Goal: Task Accomplishment & Management: Use online tool/utility

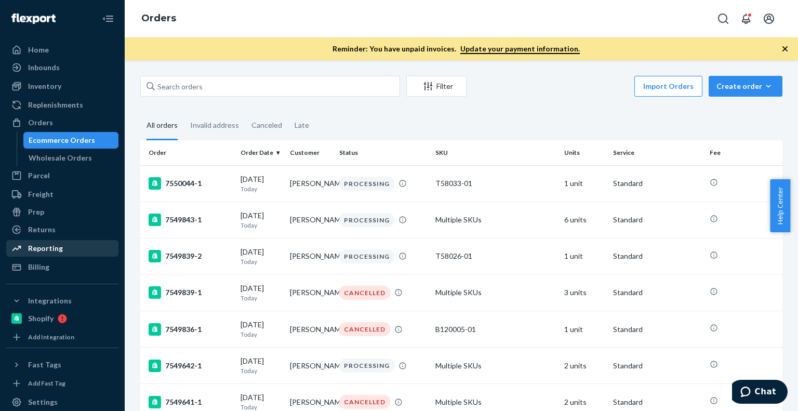
click at [45, 251] on div "Reporting" at bounding box center [45, 248] width 35 height 10
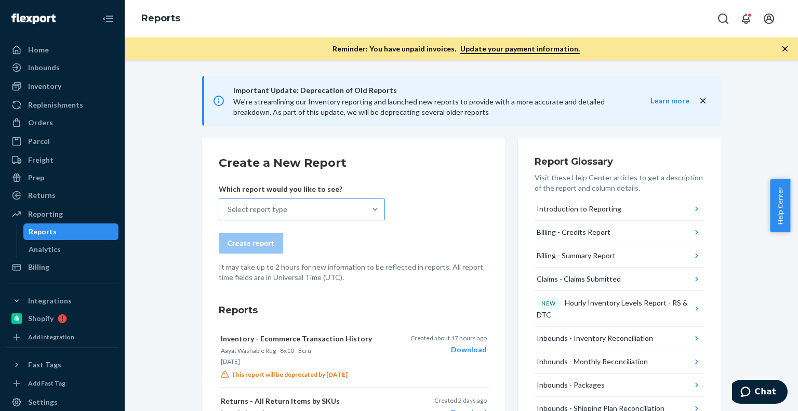
click at [247, 210] on div "Select report type" at bounding box center [257, 209] width 60 height 10
click at [228, 210] on input "Select report type" at bounding box center [227, 209] width 1 height 10
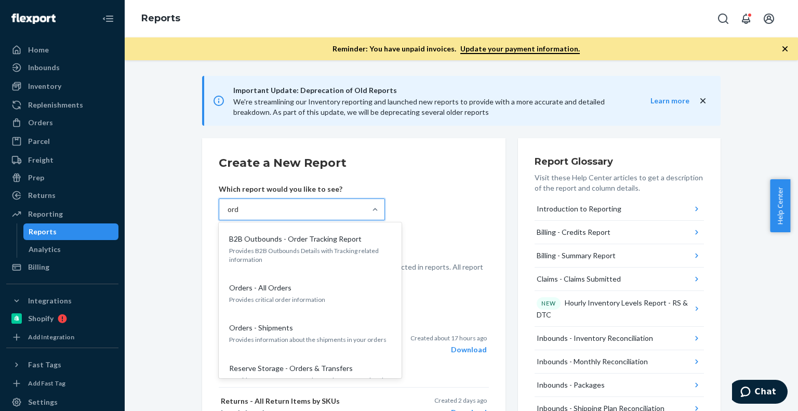
type input "orde"
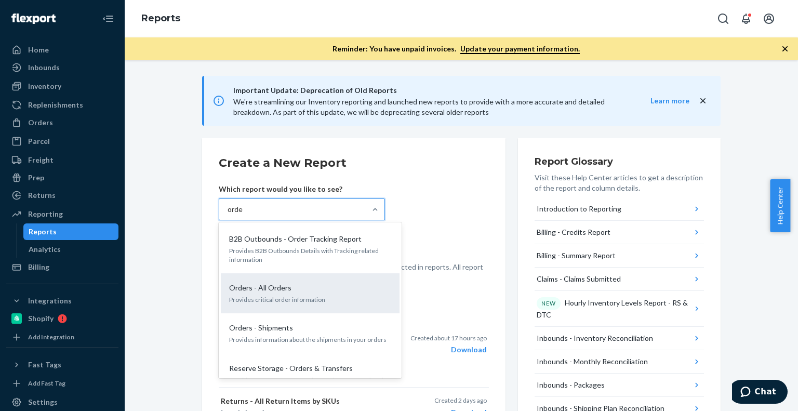
click at [246, 311] on div "Orders - All Orders Provides critical order information" at bounding box center [310, 293] width 179 height 40
click at [244, 214] on input "orde" at bounding box center [235, 209] width 16 height 10
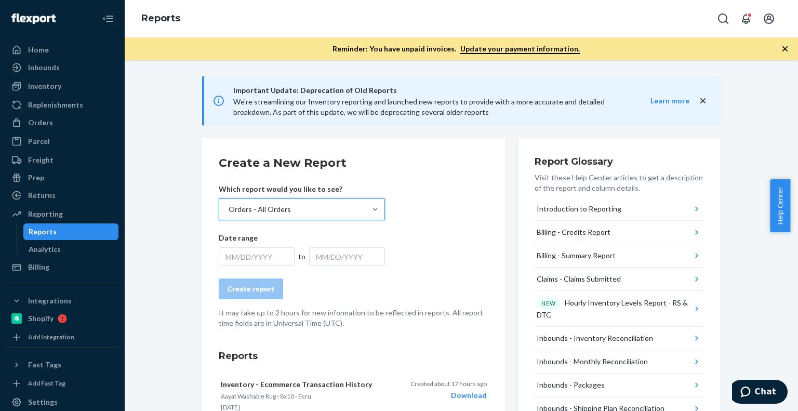
click at [230, 253] on div "MM/DD/YYYY" at bounding box center [257, 256] width 76 height 19
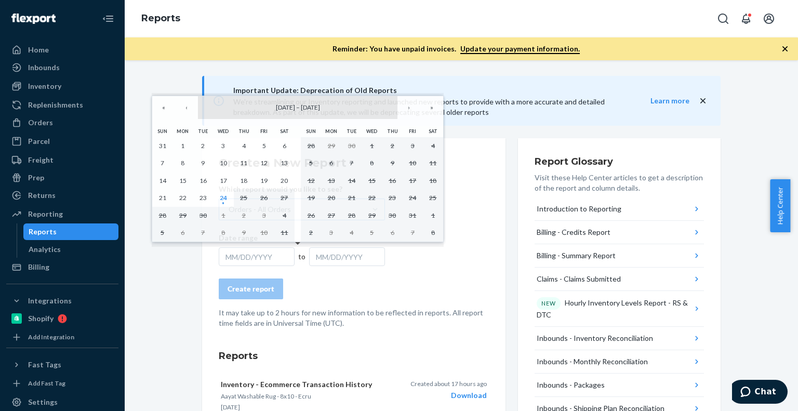
click at [319, 105] on span "[DATE]" at bounding box center [310, 107] width 19 height 8
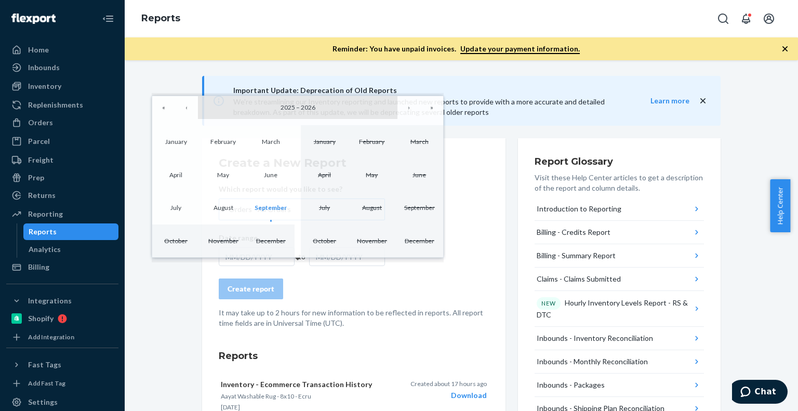
click at [287, 111] on button "[DATE] – [DATE]" at bounding box center [297, 107] width 199 height 23
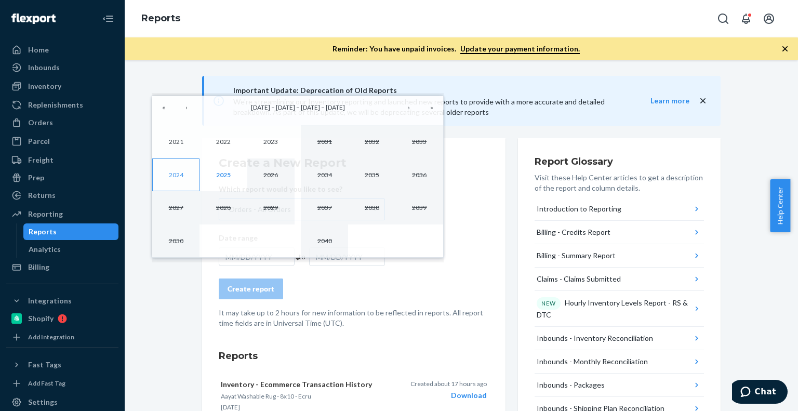
click at [176, 169] on button "2024" at bounding box center [175, 174] width 47 height 33
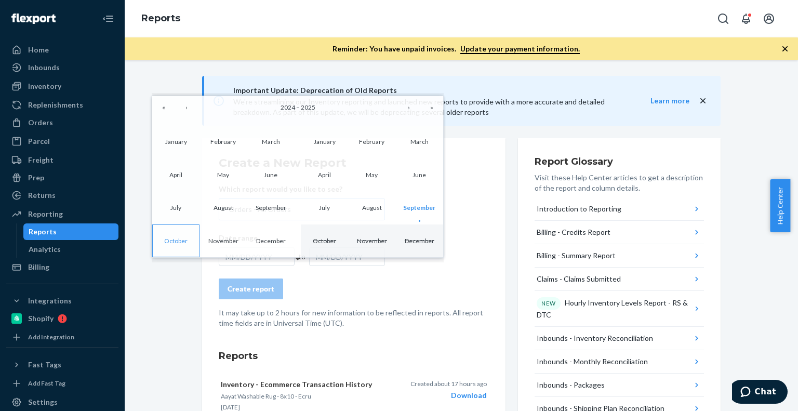
click at [184, 244] on button "October" at bounding box center [175, 240] width 47 height 33
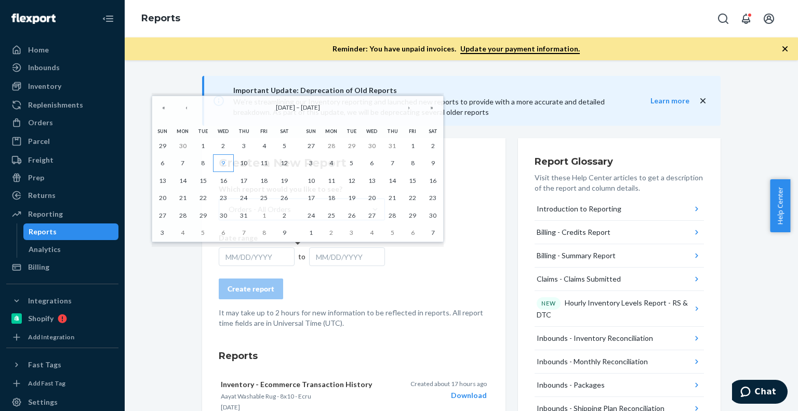
click at [221, 163] on abbr "9" at bounding box center [223, 163] width 4 height 8
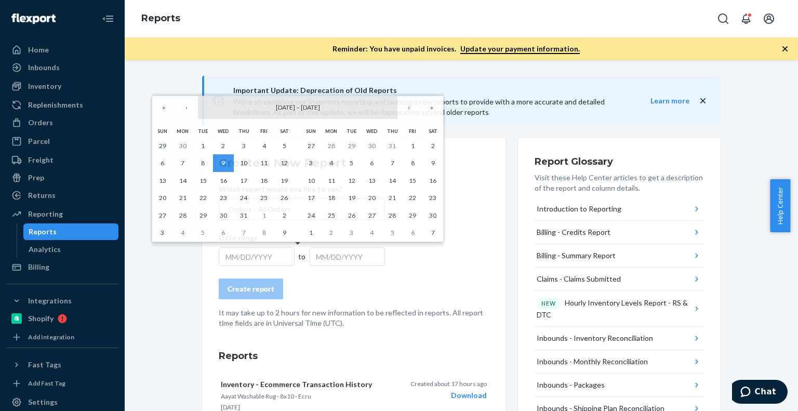
click at [320, 110] on span "[DATE]" at bounding box center [310, 107] width 19 height 8
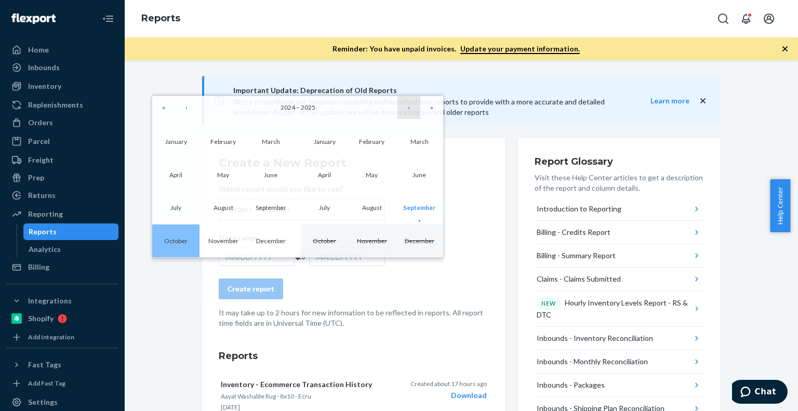
click at [411, 112] on button "›" at bounding box center [408, 107] width 23 height 23
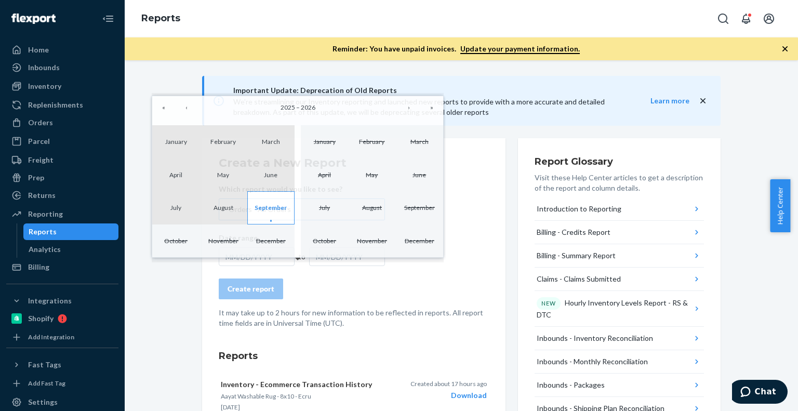
click at [272, 211] on abbr "September" at bounding box center [270, 208] width 32 height 8
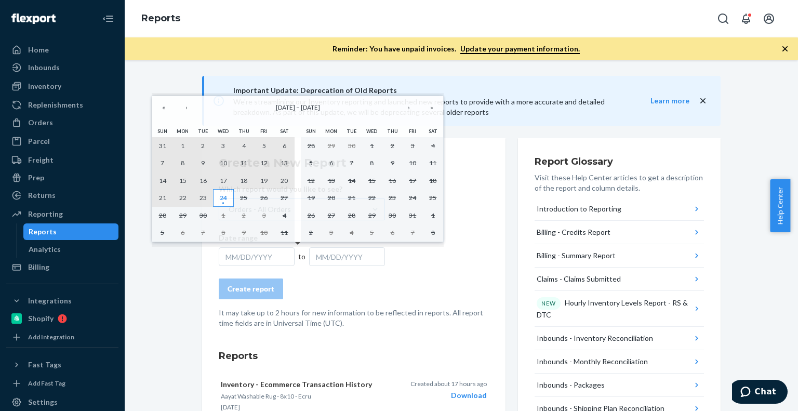
click at [224, 198] on abbr "24" at bounding box center [223, 198] width 7 height 8
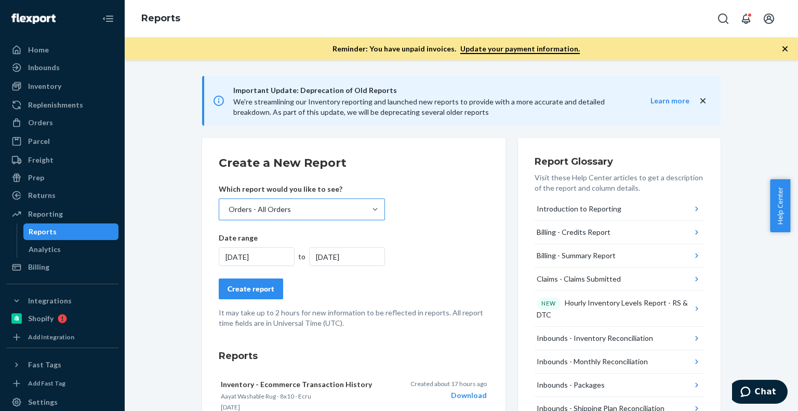
click at [236, 291] on div "Create report" at bounding box center [250, 289] width 47 height 10
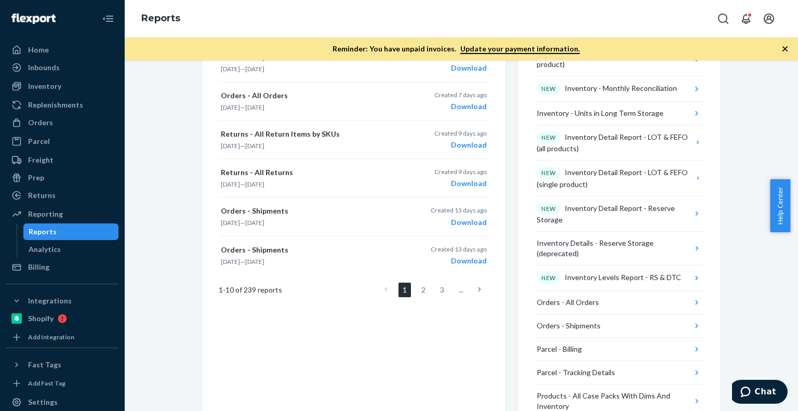
scroll to position [460, 0]
click at [585, 297] on div "Orders - All Orders" at bounding box center [567, 302] width 62 height 10
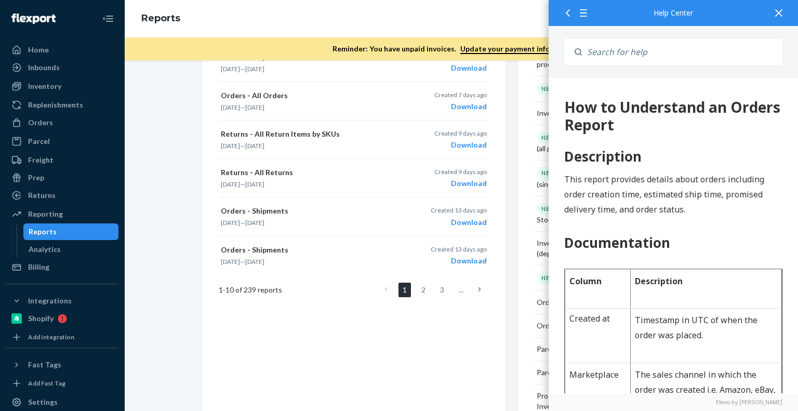
scroll to position [0, 0]
click at [777, 16] on icon at bounding box center [778, 12] width 7 height 7
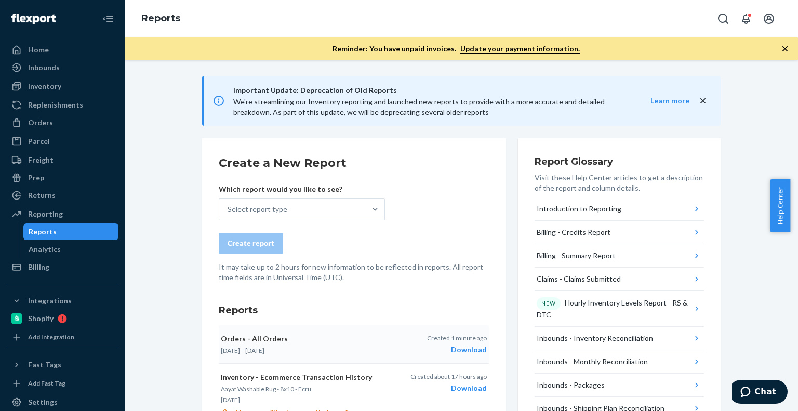
click at [456, 350] on div "Download" at bounding box center [457, 349] width 60 height 10
